Goal: Information Seeking & Learning: Compare options

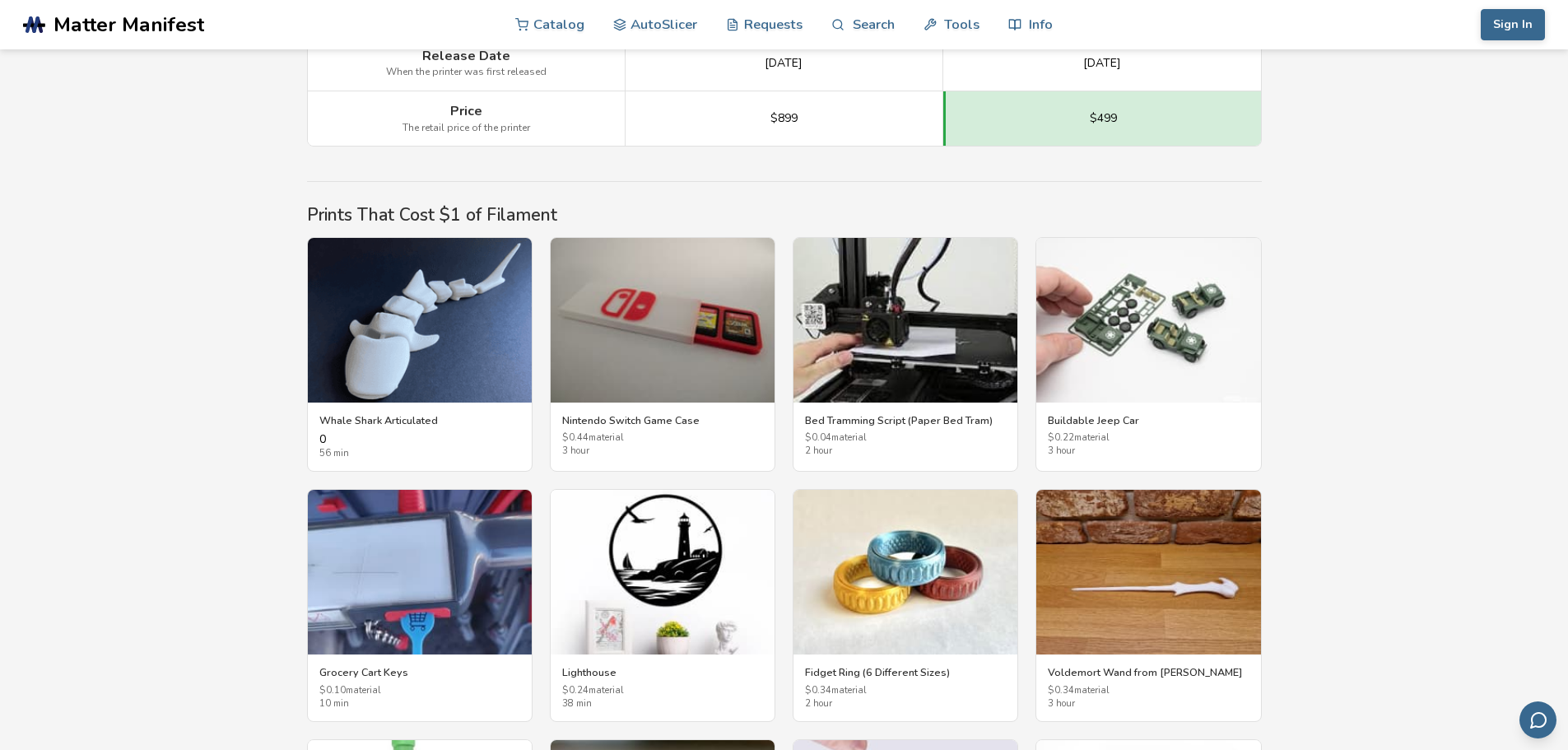
scroll to position [2554, 0]
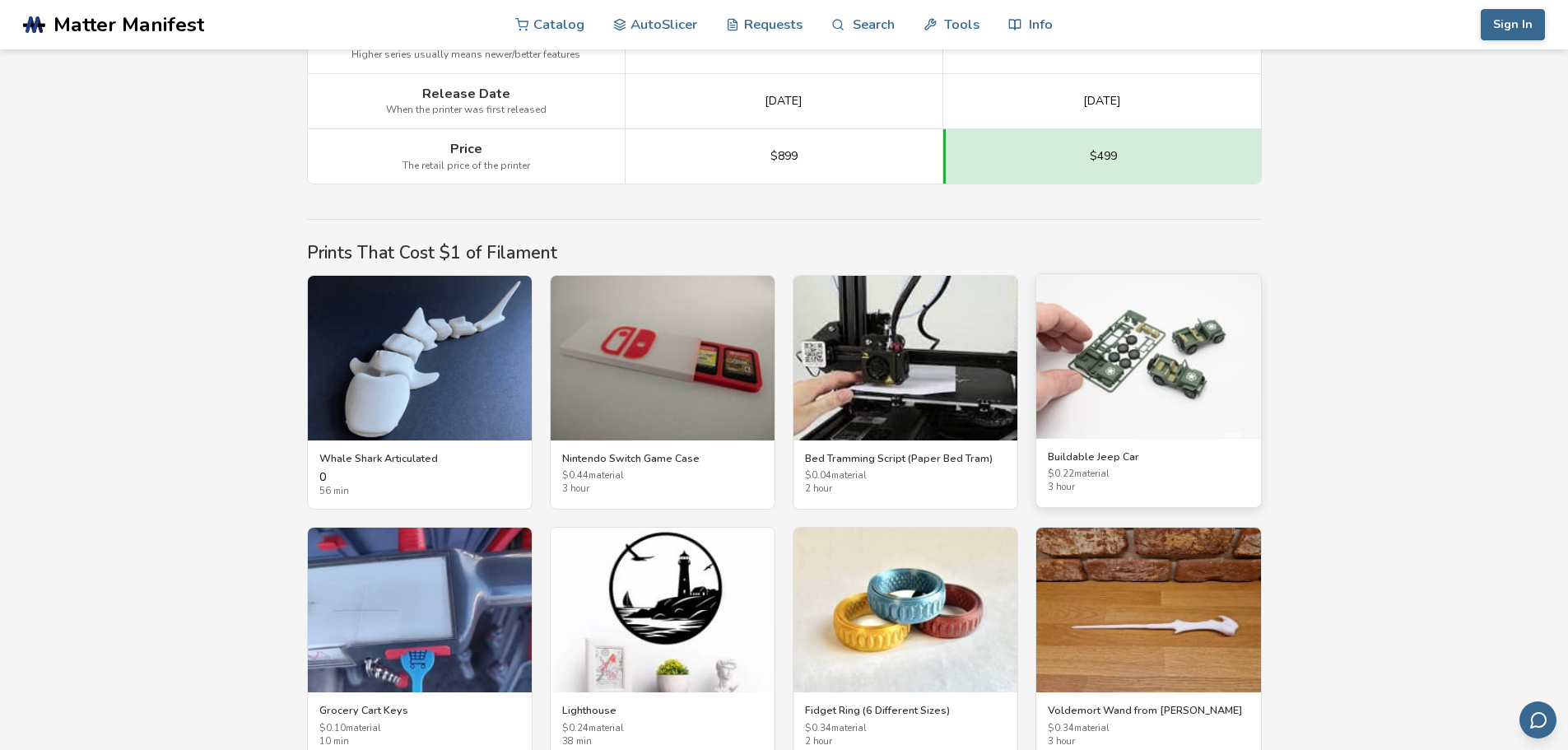
click at [1110, 450] on h3 "Buildable Jeep Car" at bounding box center [1147, 457] width 200 height 13
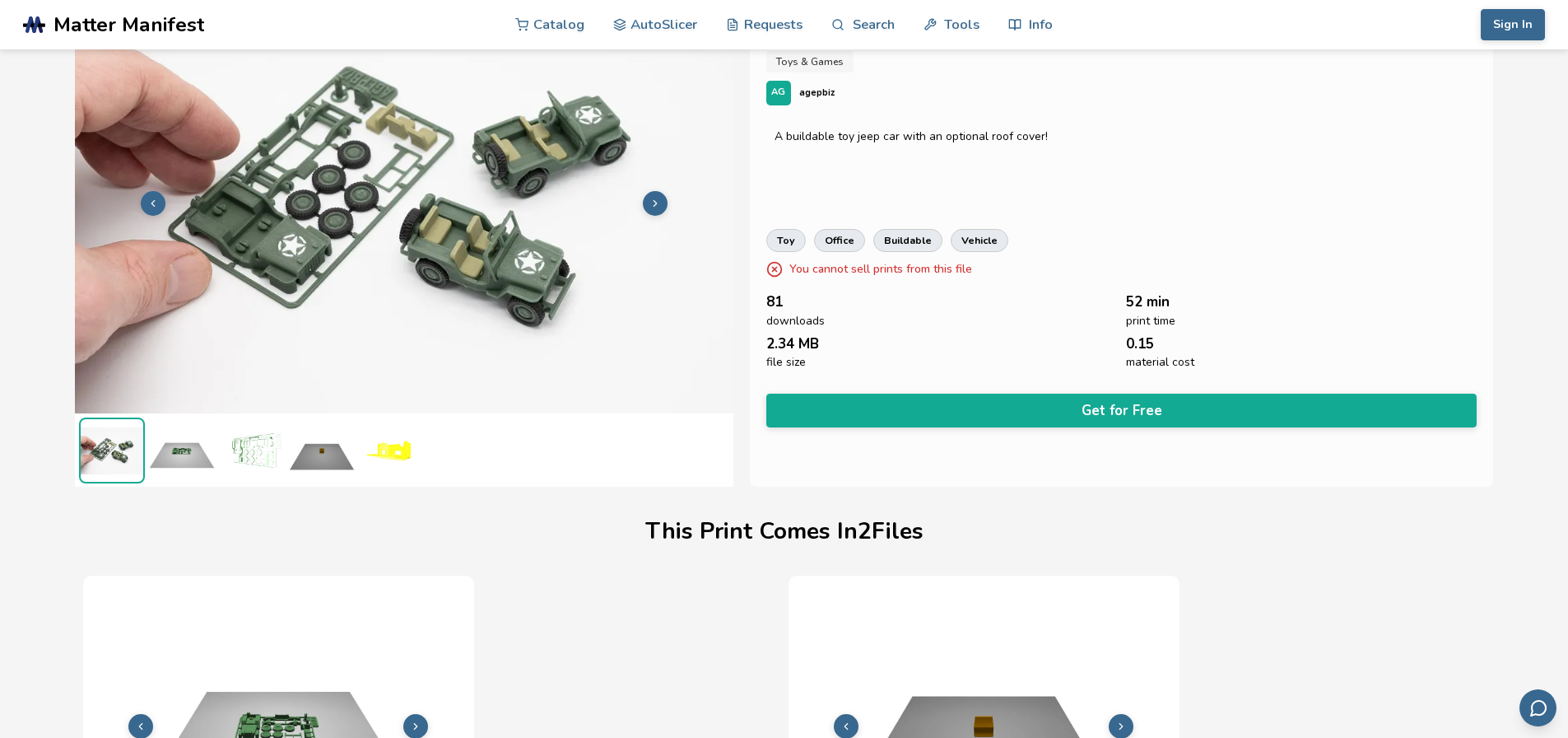
scroll to position [67, 7]
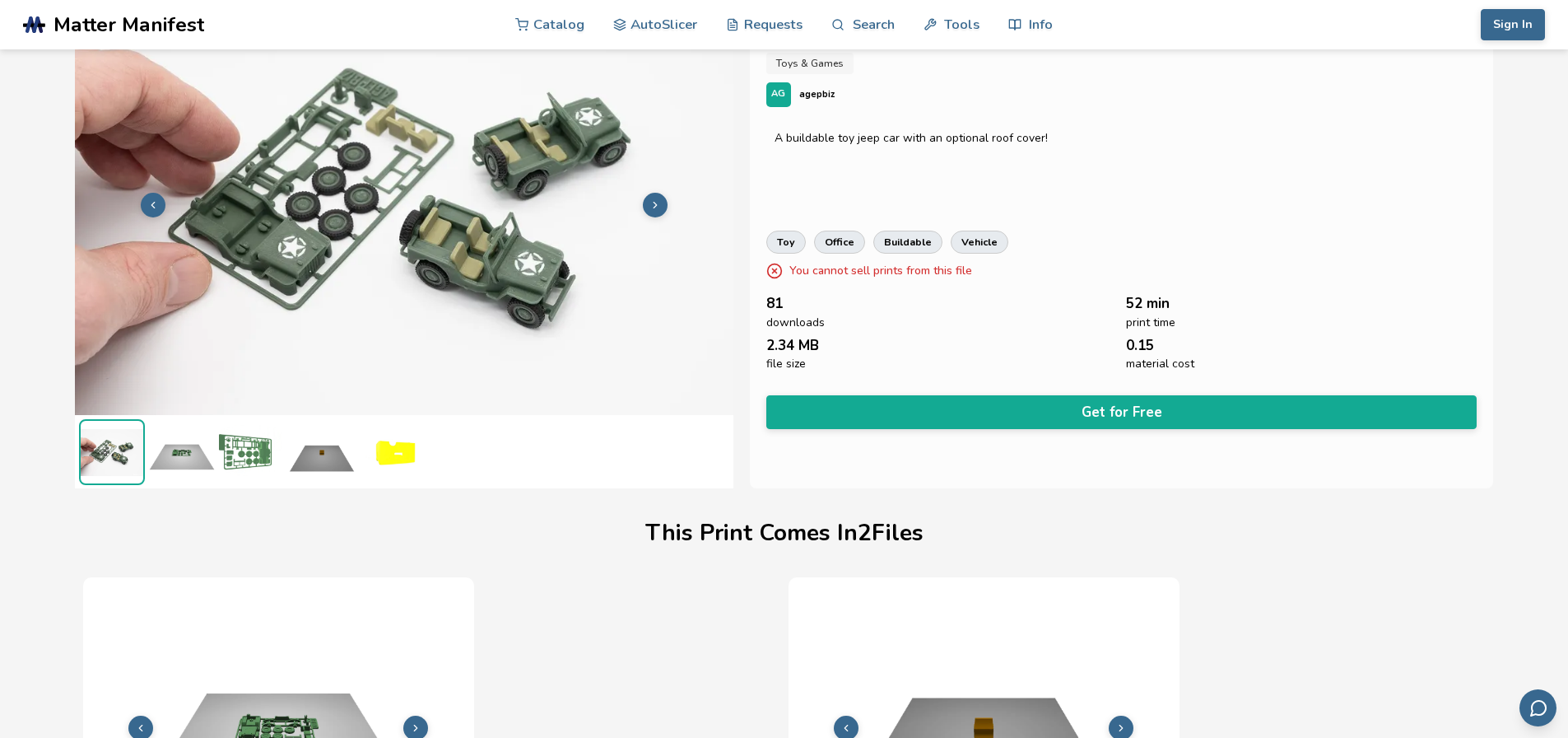
click at [158, 448] on img at bounding box center [181, 451] width 66 height 66
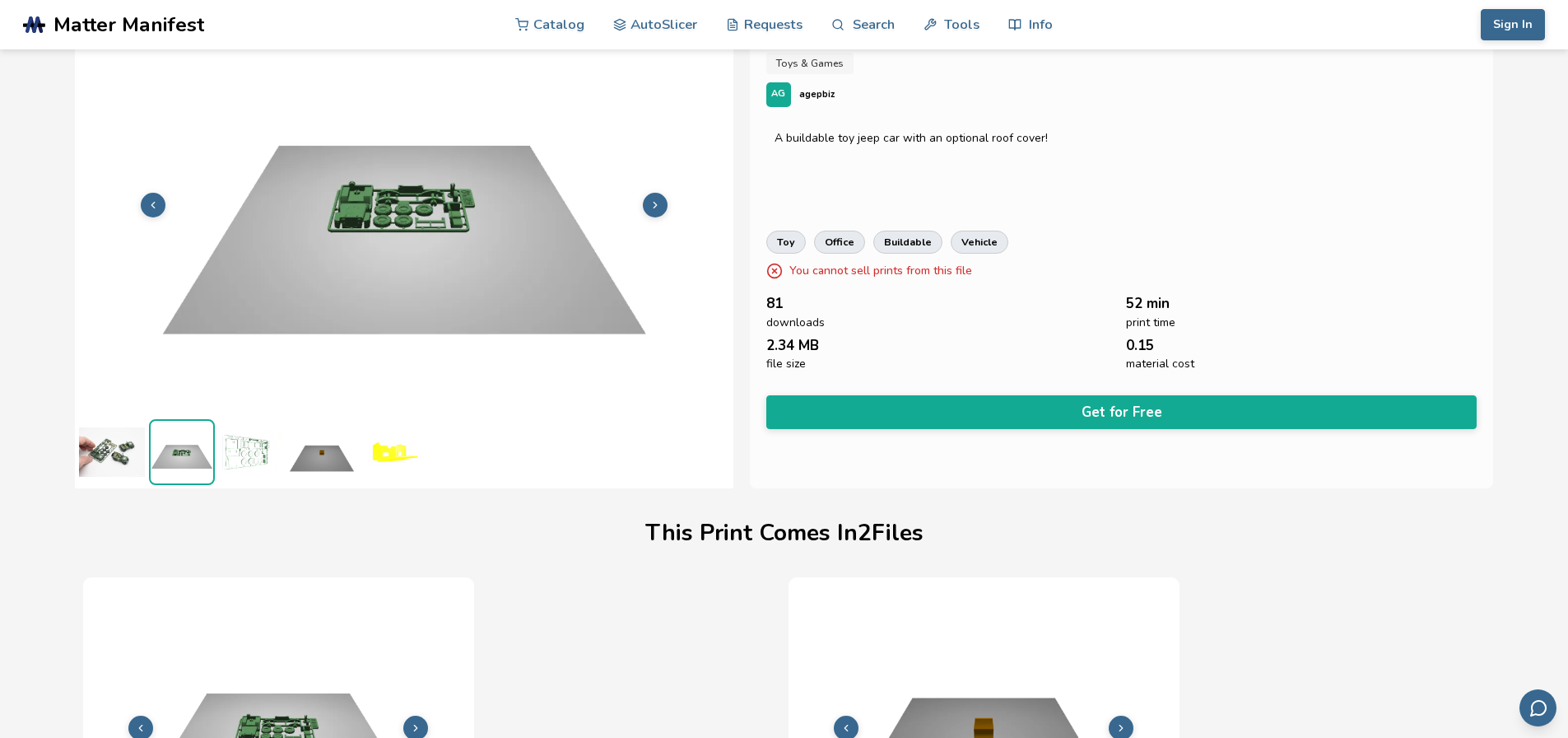
scroll to position [67, 0]
click at [249, 463] on img at bounding box center [252, 451] width 66 height 66
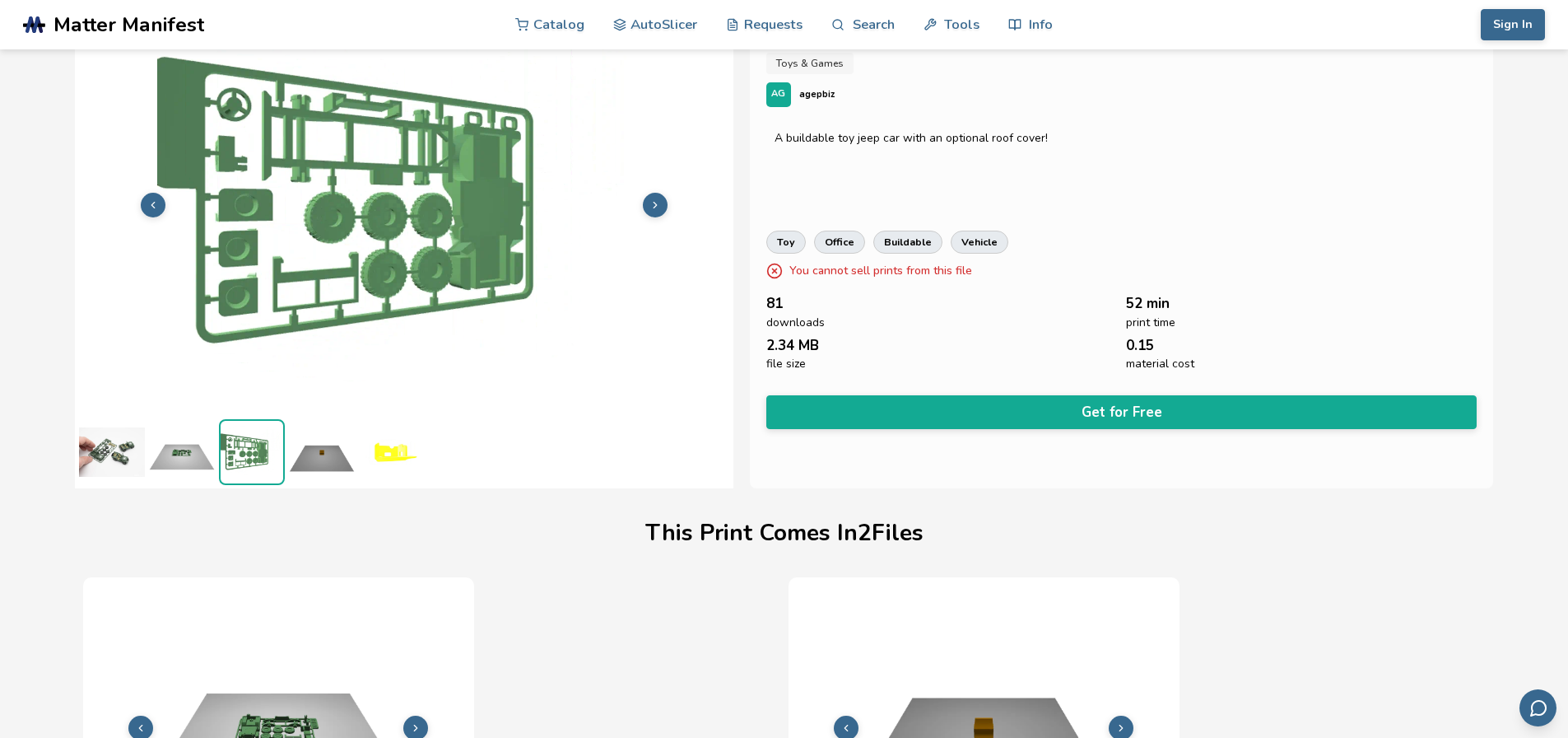
click at [315, 462] on img at bounding box center [321, 451] width 66 height 66
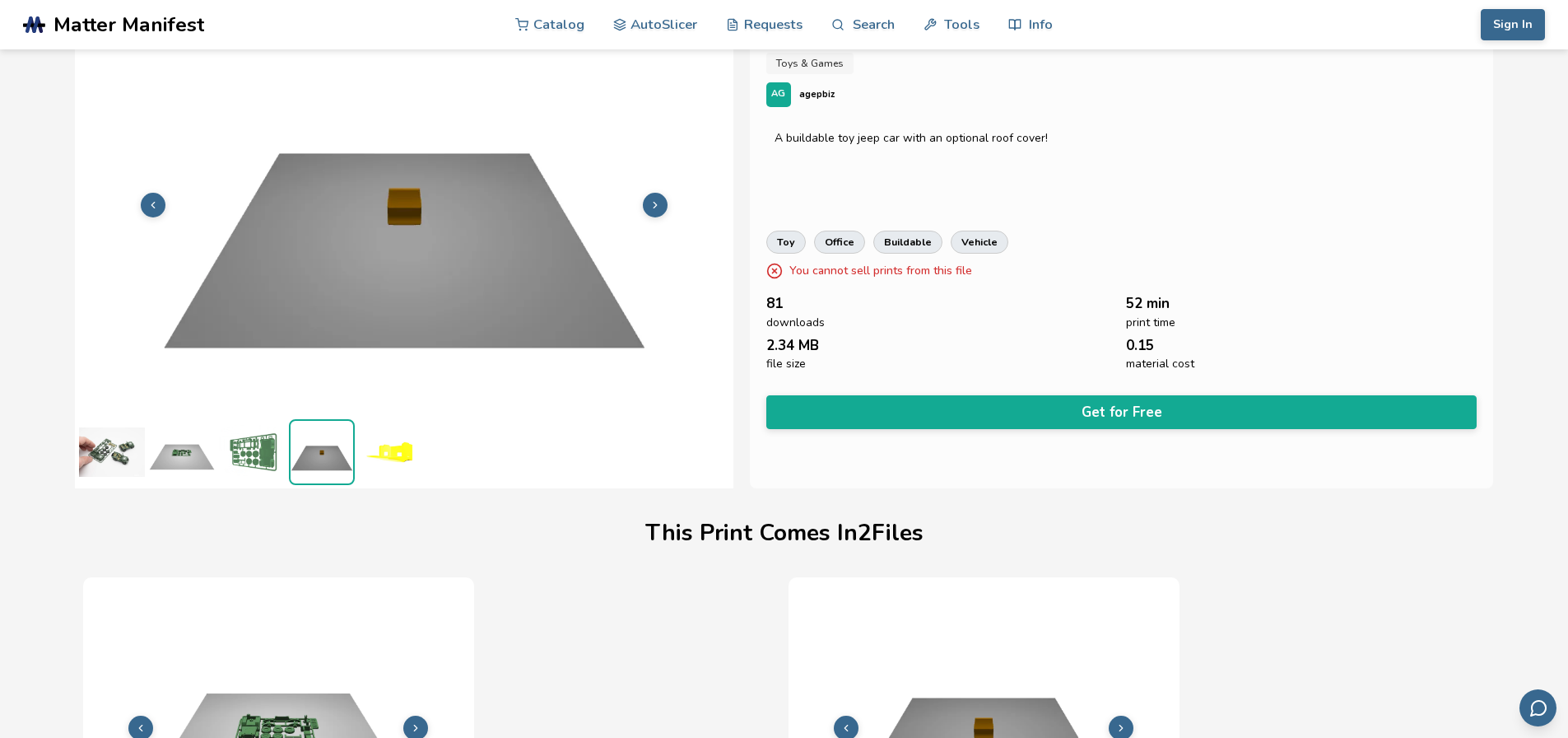
click at [396, 462] on img at bounding box center [391, 451] width 66 height 66
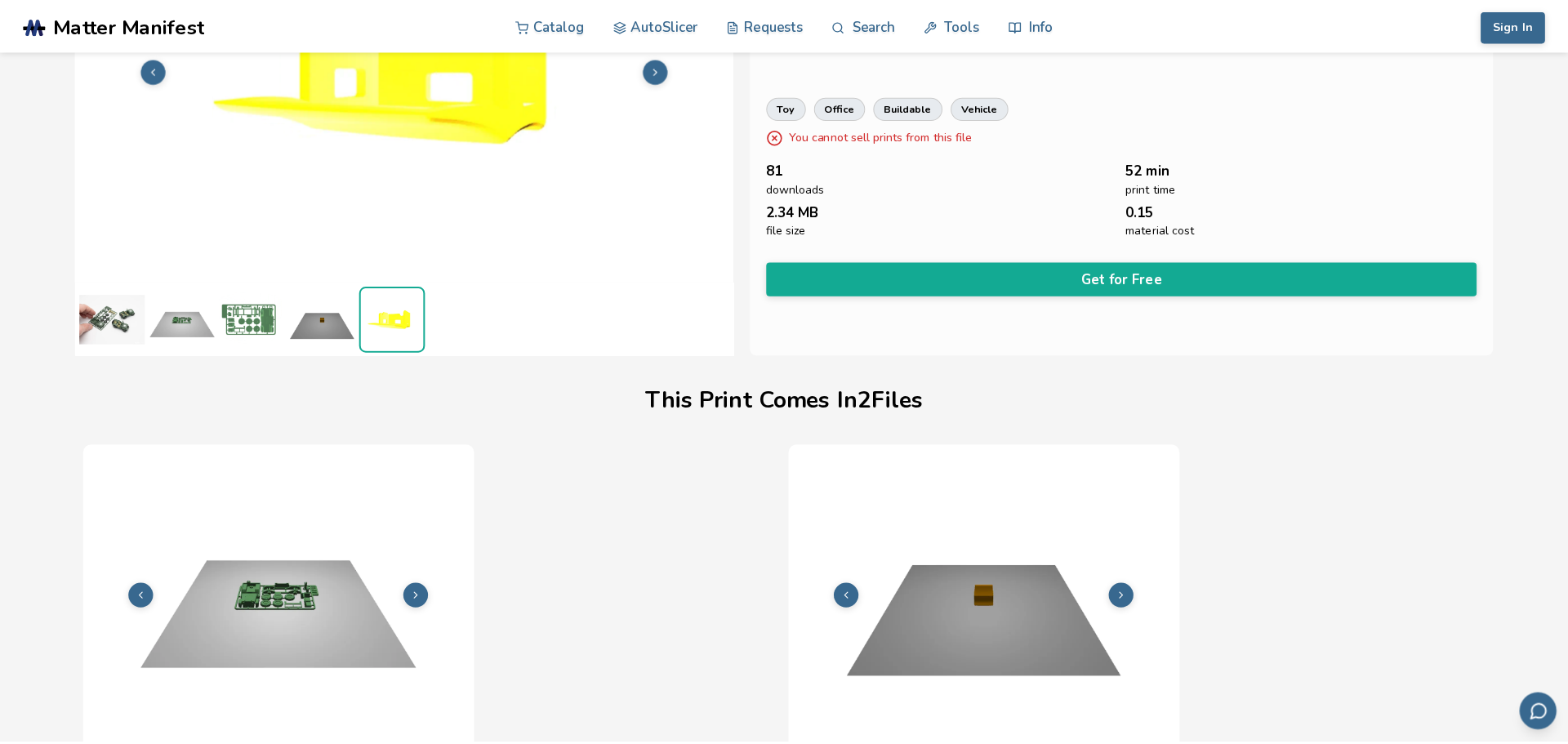
scroll to position [0, 0]
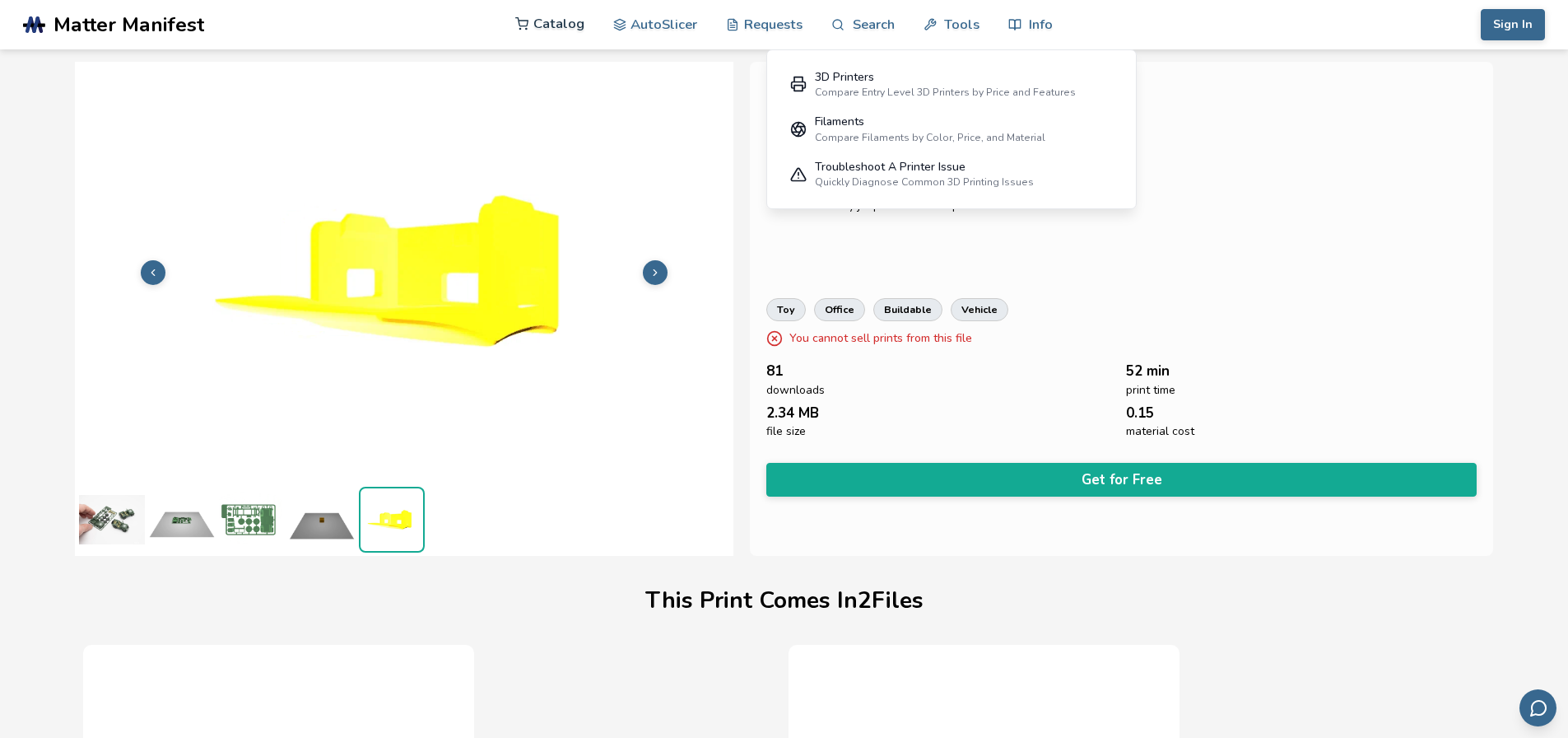
click at [562, 23] on link "Catalog" at bounding box center [550, 24] width 69 height 49
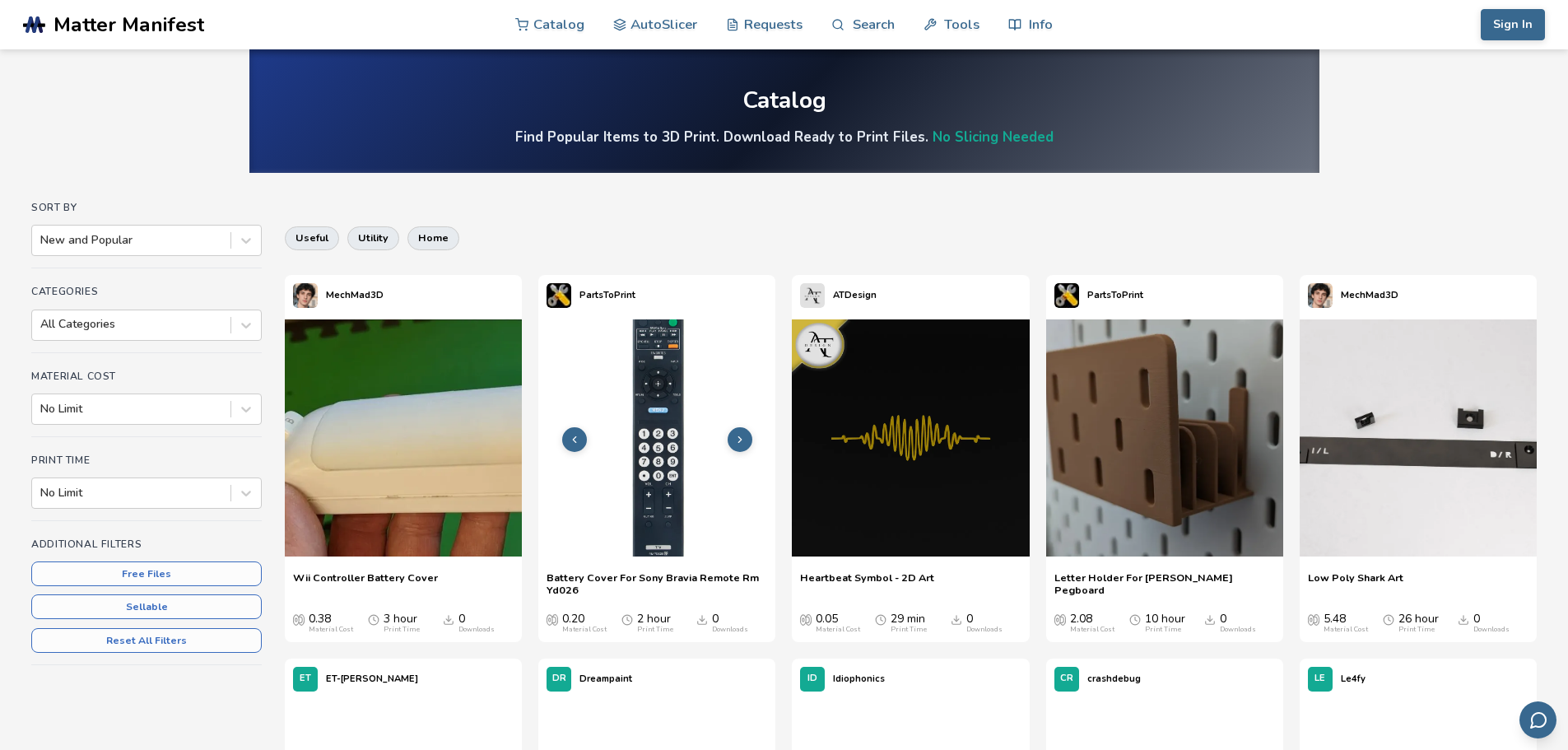
click at [726, 429] on img at bounding box center [657, 438] width 237 height 237
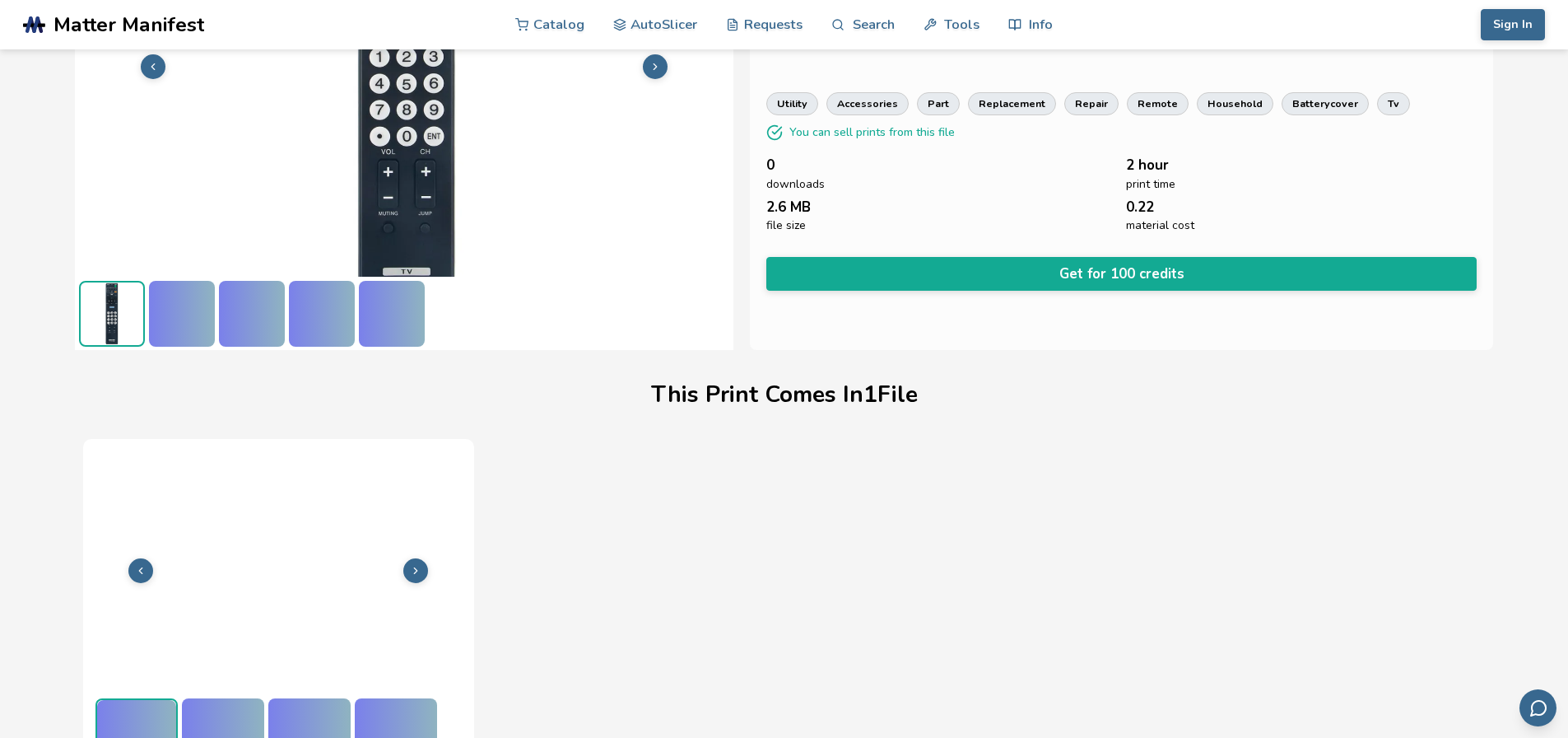
scroll to position [232, 0]
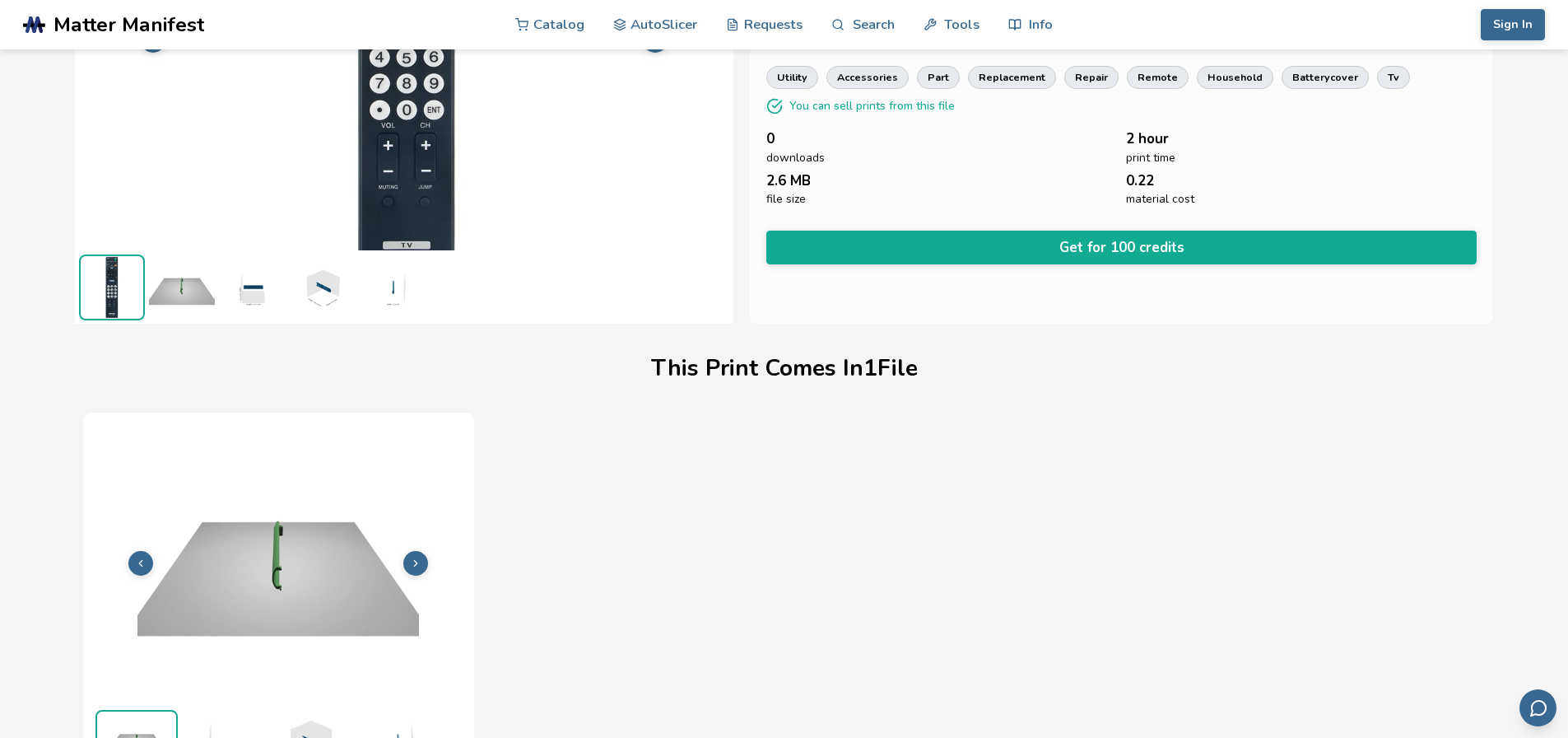
click at [166, 298] on img at bounding box center [181, 287] width 66 height 66
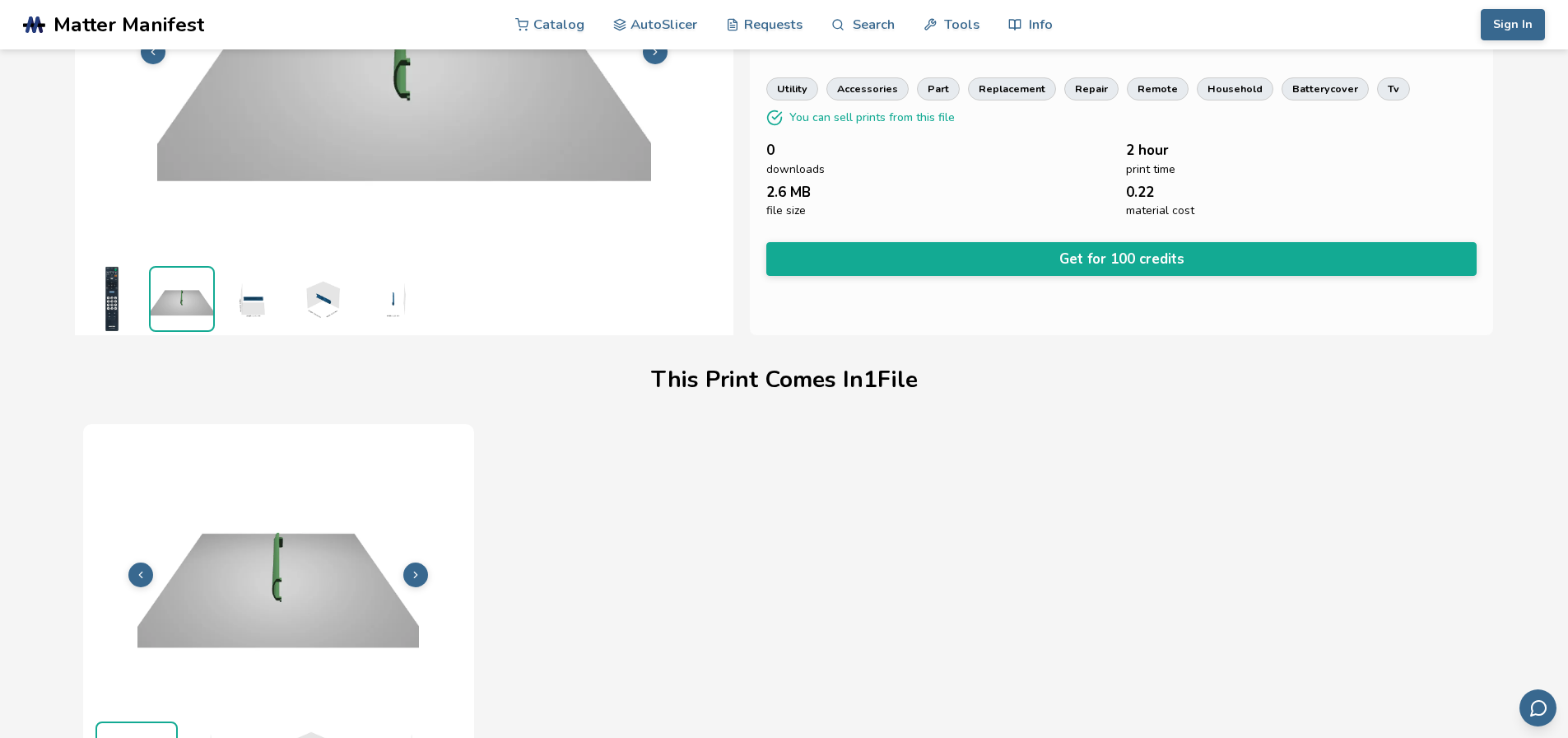
scroll to position [0, 0]
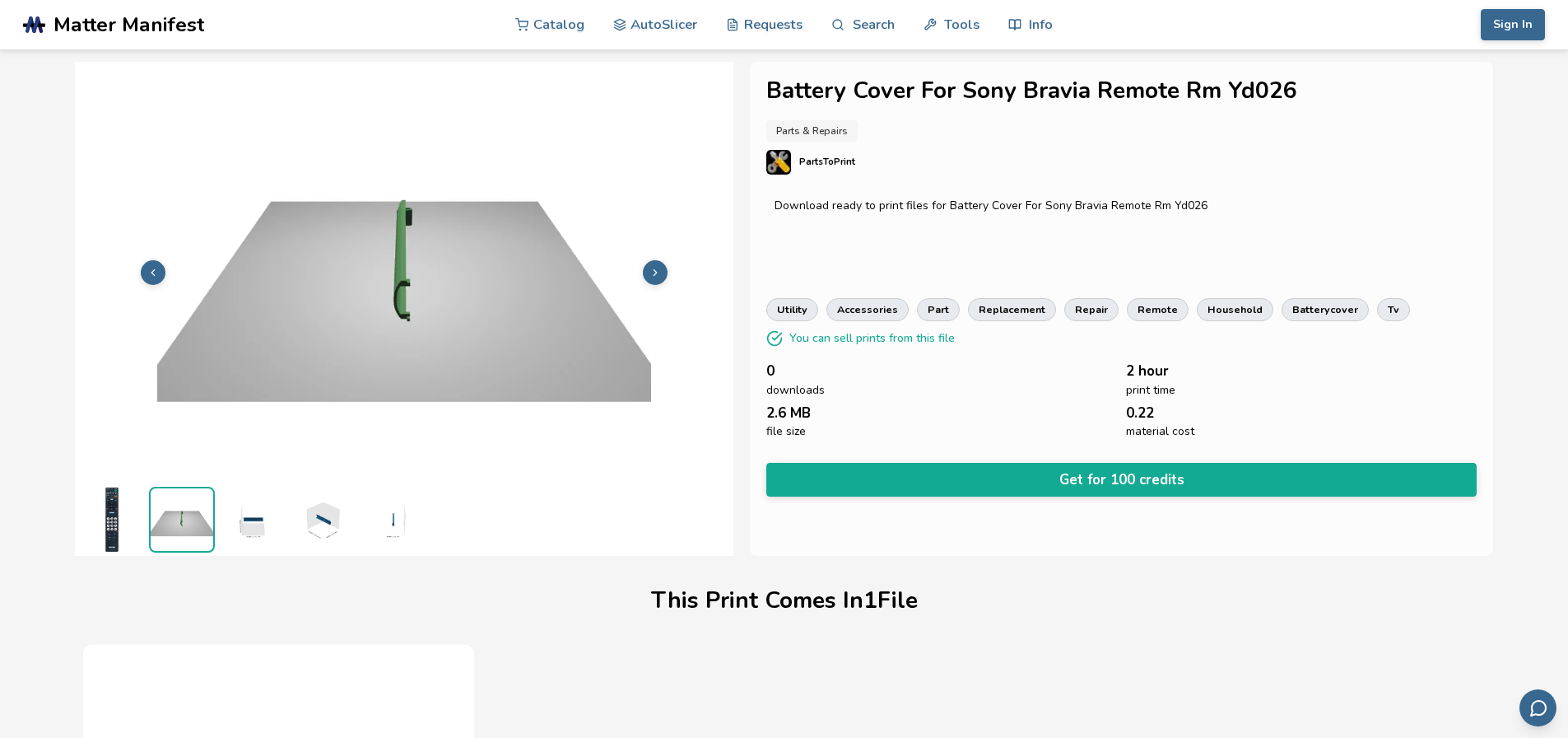
click at [258, 523] on img at bounding box center [252, 519] width 66 height 66
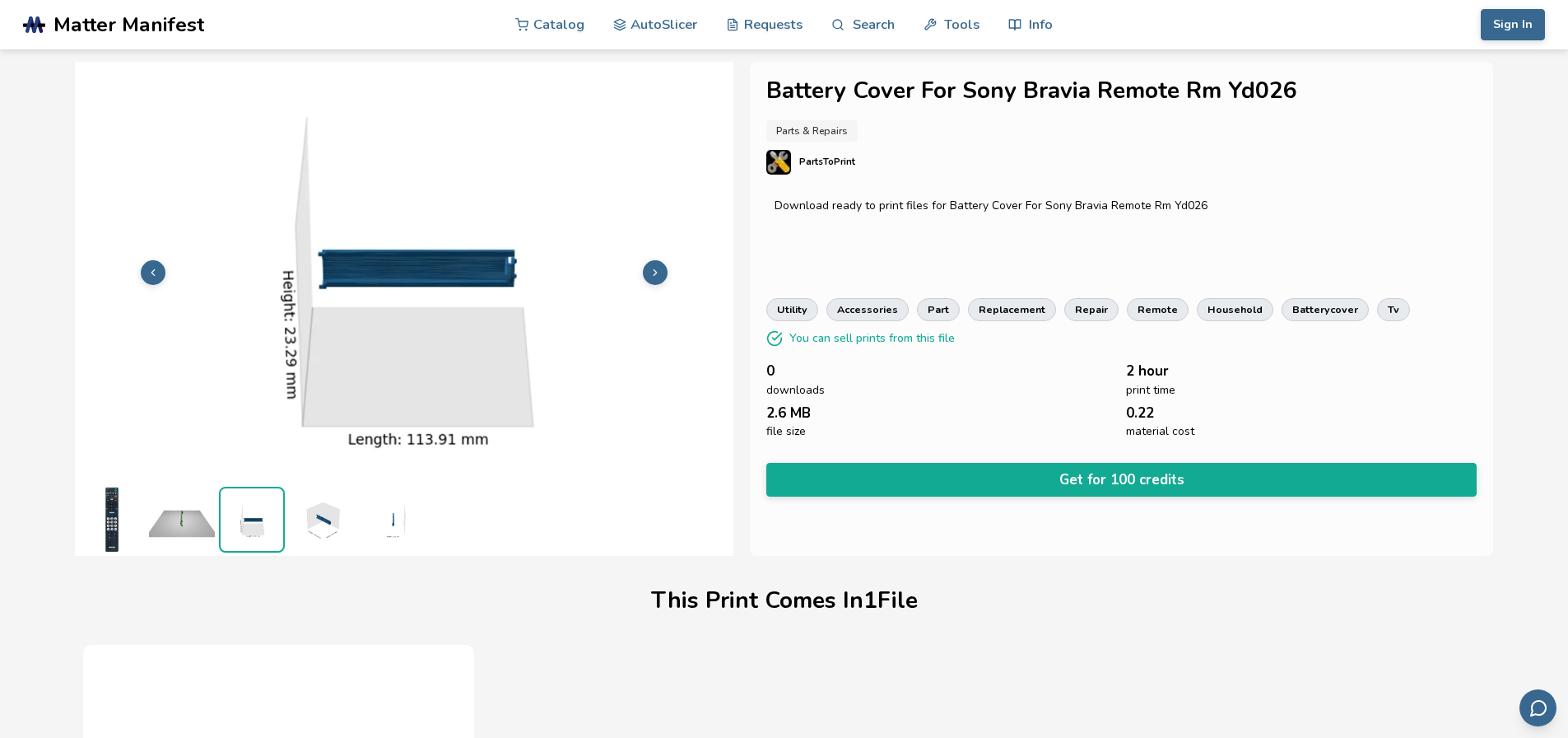
click at [312, 522] on img at bounding box center [321, 519] width 66 height 66
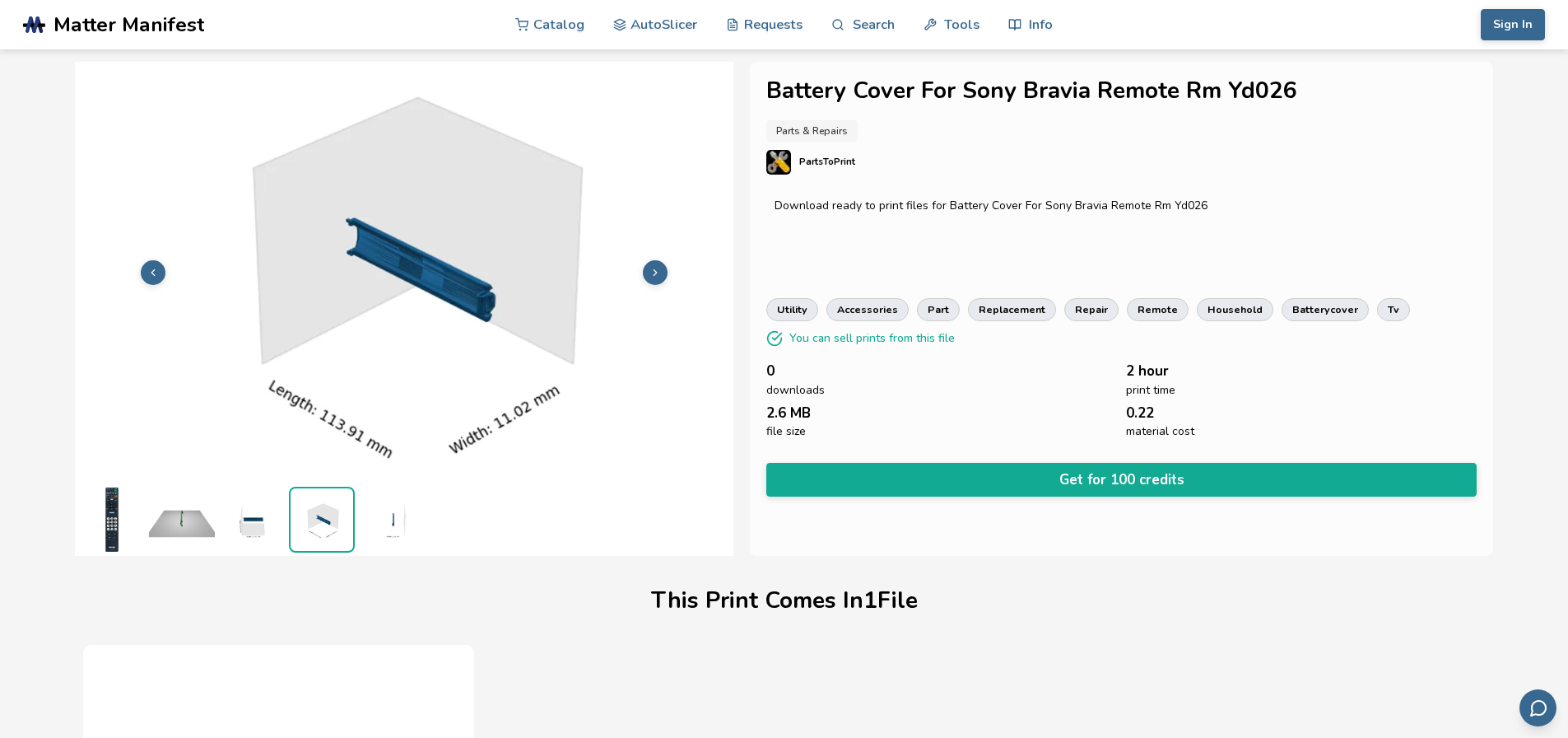
click at [357, 523] on ul at bounding box center [404, 519] width 658 height 73
click at [379, 519] on img at bounding box center [391, 519] width 66 height 66
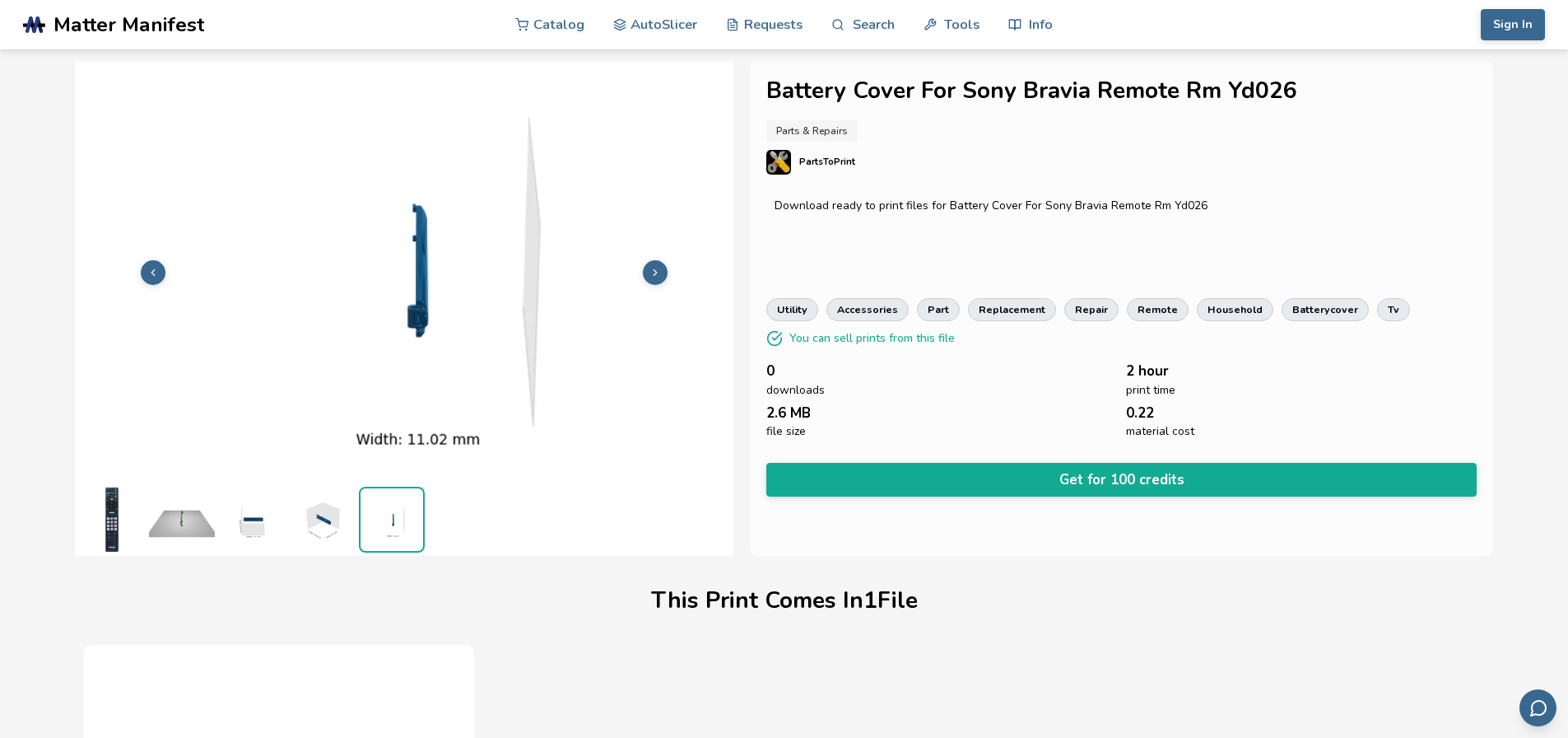
scroll to position [1, 0]
